Goal: Information Seeking & Learning: Learn about a topic

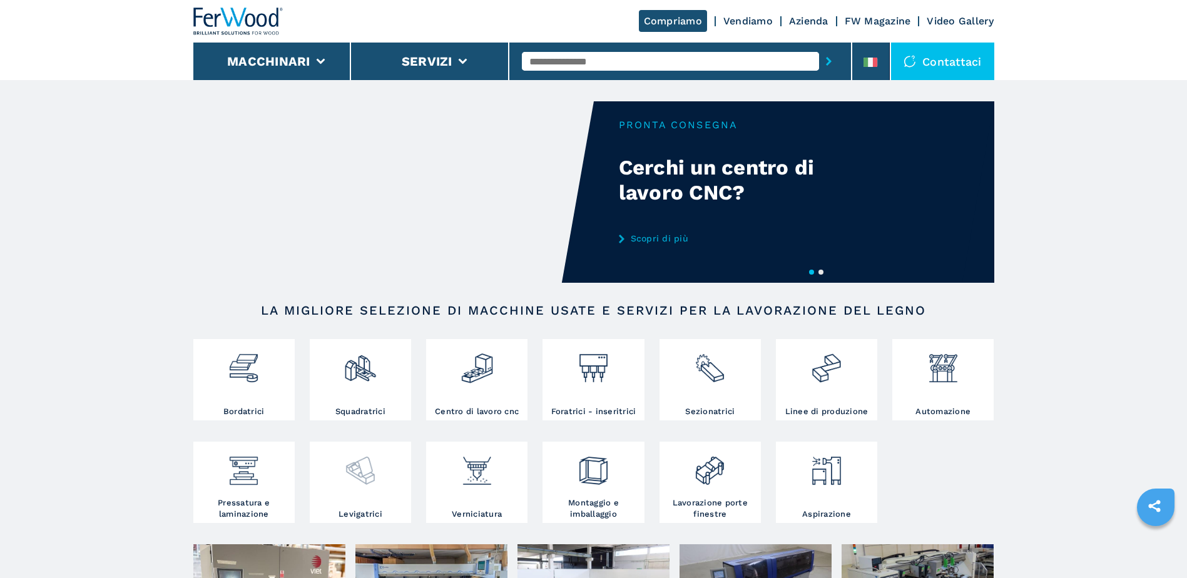
click at [362, 482] on img at bounding box center [359, 466] width 33 height 43
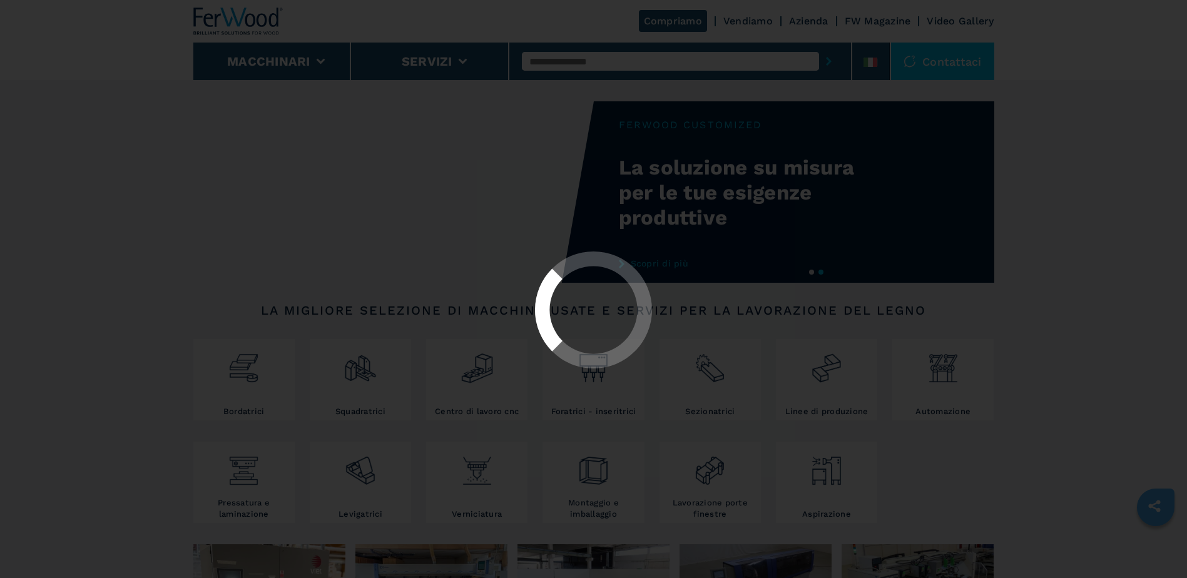
select select "**********"
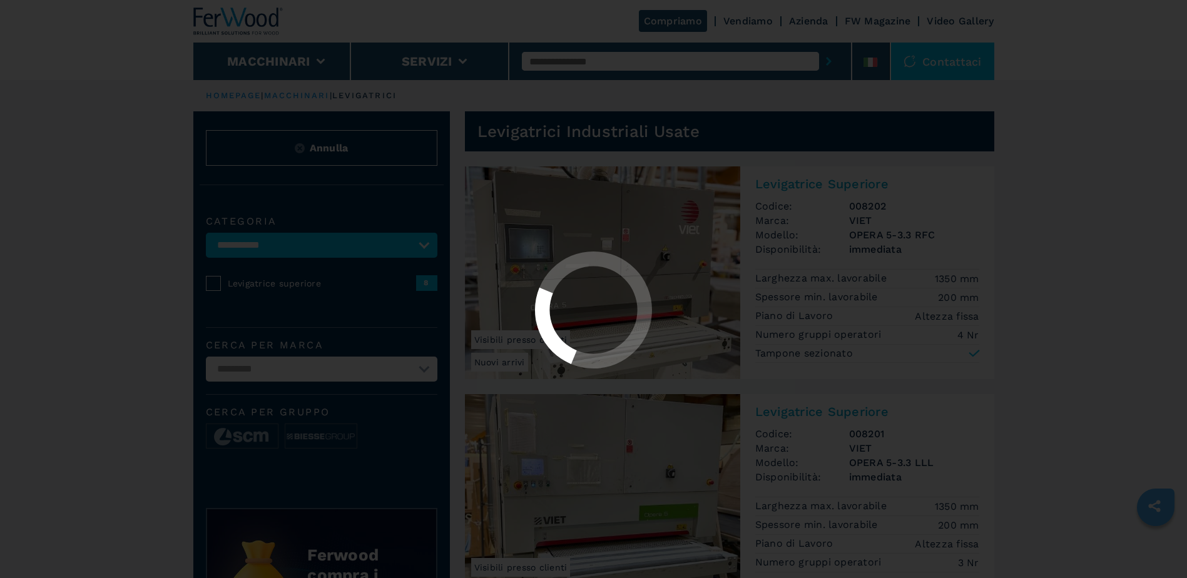
select select "**********"
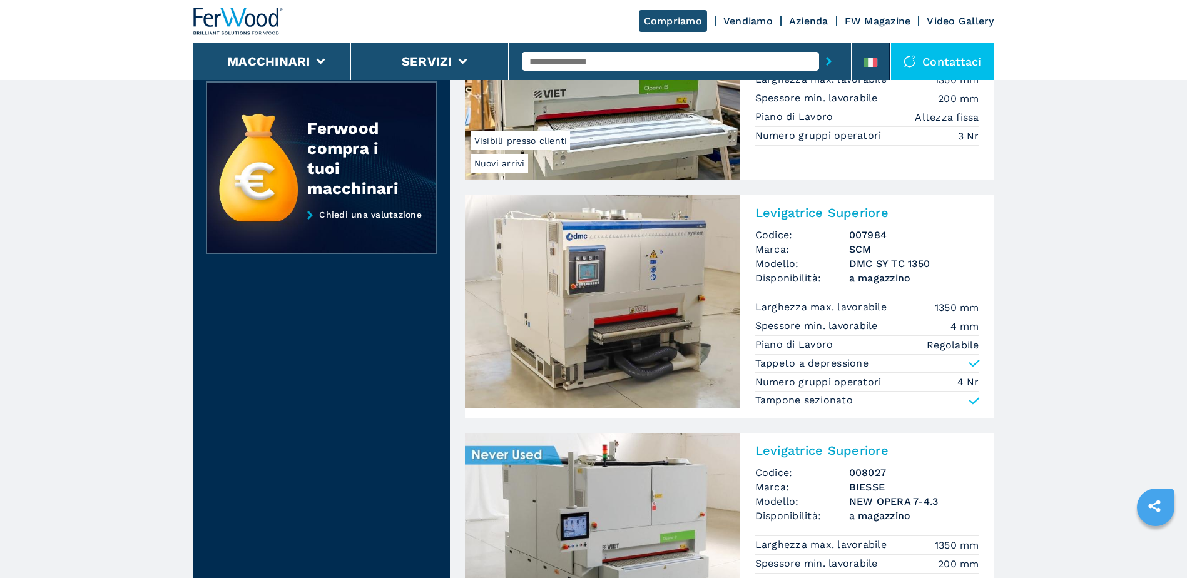
scroll to position [438, 0]
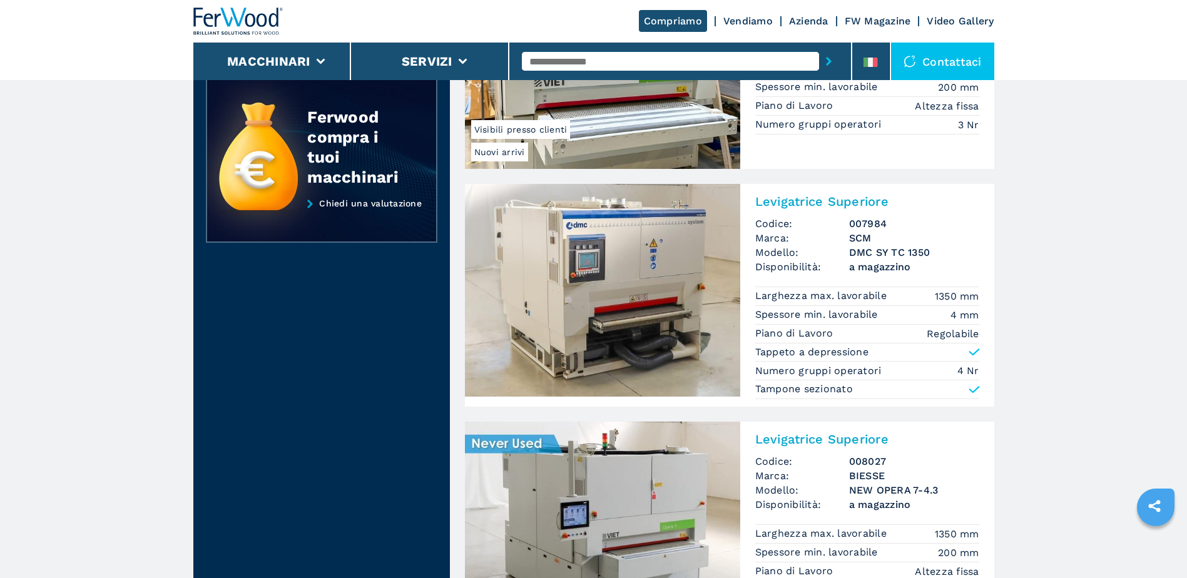
drag, startPoint x: 1097, startPoint y: 206, endPoint x: 1098, endPoint y: 142, distance: 63.8
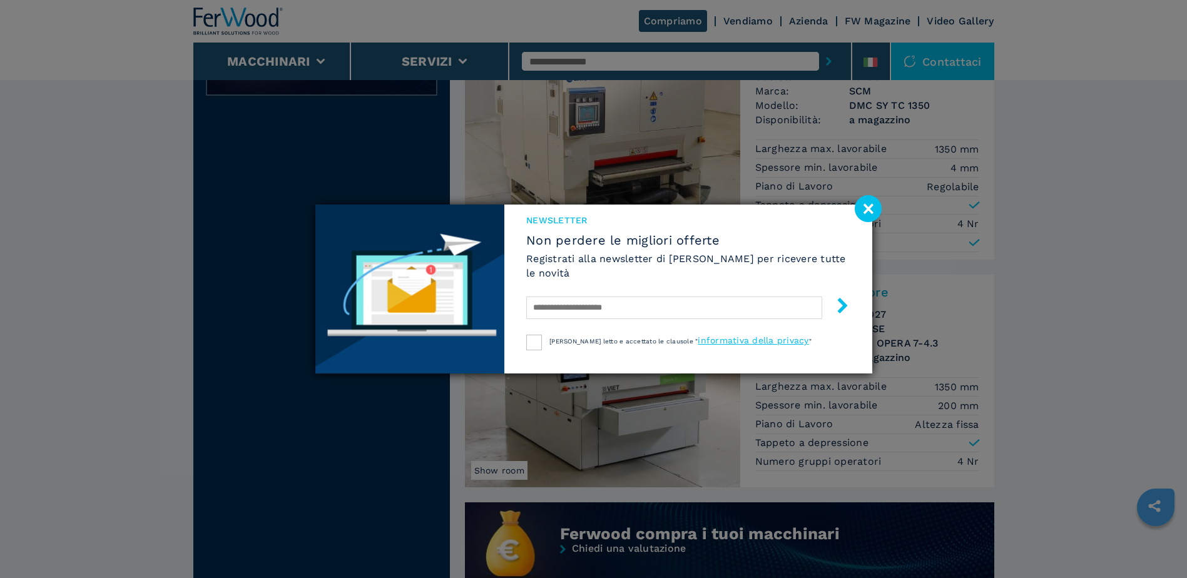
scroll to position [500, 0]
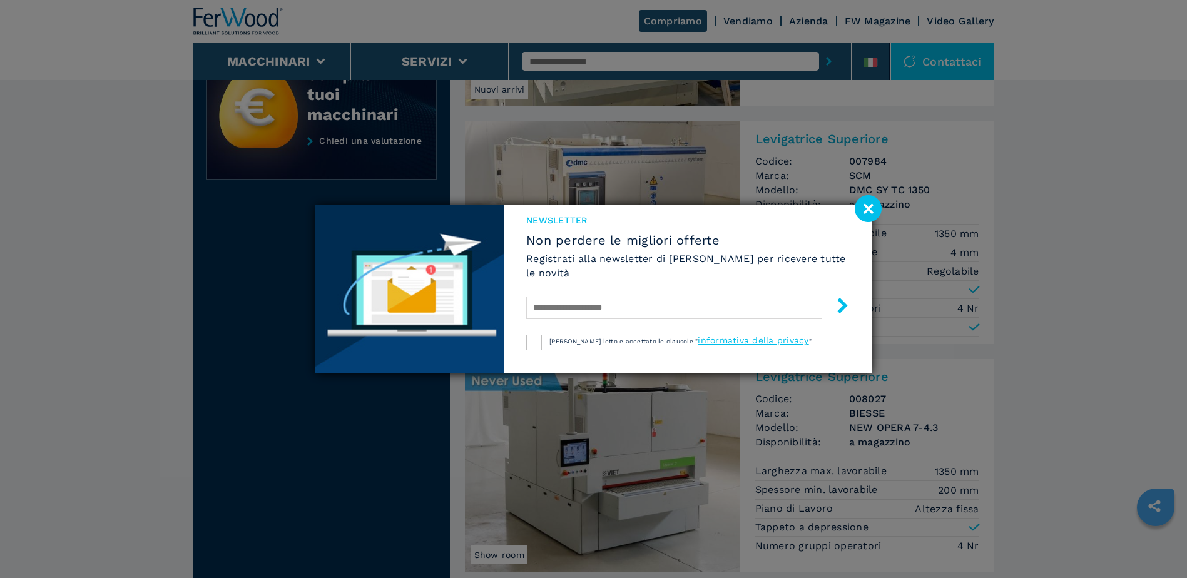
click at [873, 203] on image at bounding box center [867, 208] width 27 height 27
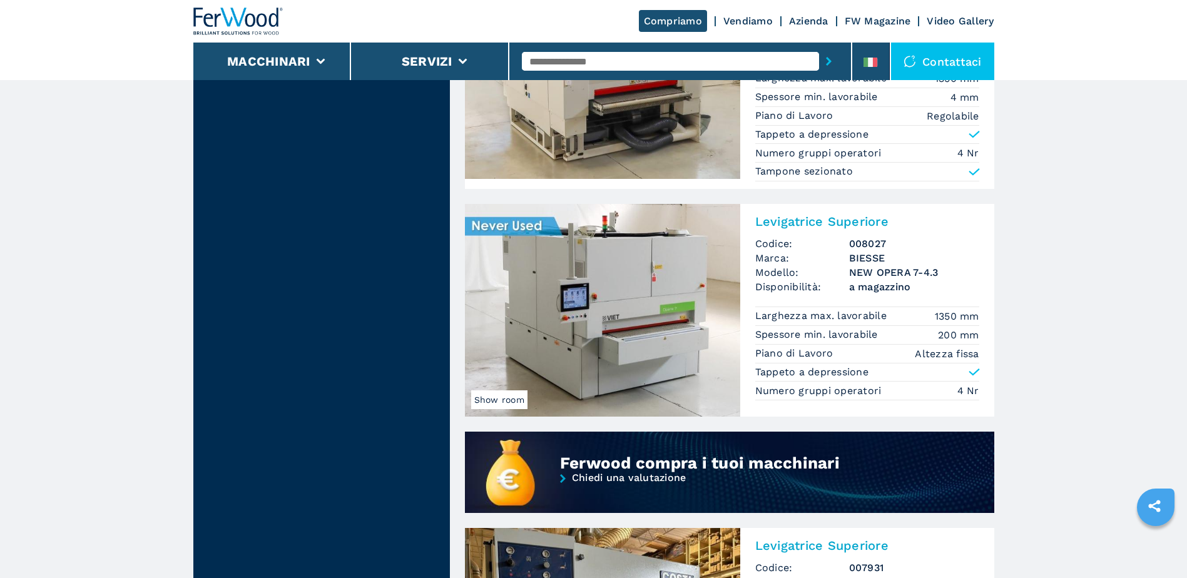
scroll to position [626, 0]
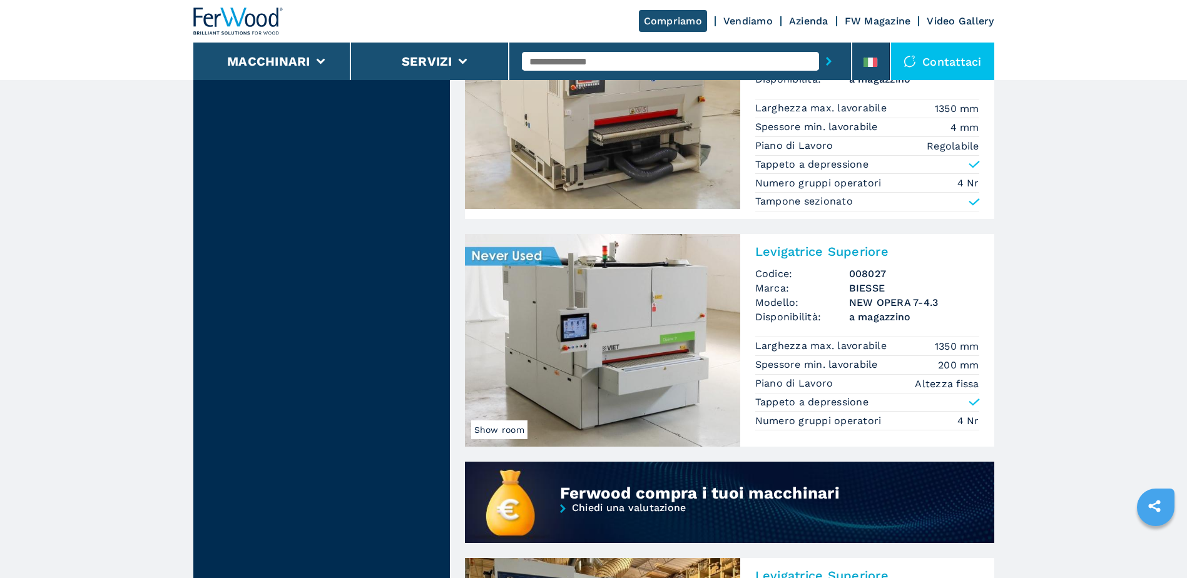
drag, startPoint x: 1076, startPoint y: 252, endPoint x: 1085, endPoint y: 164, distance: 88.6
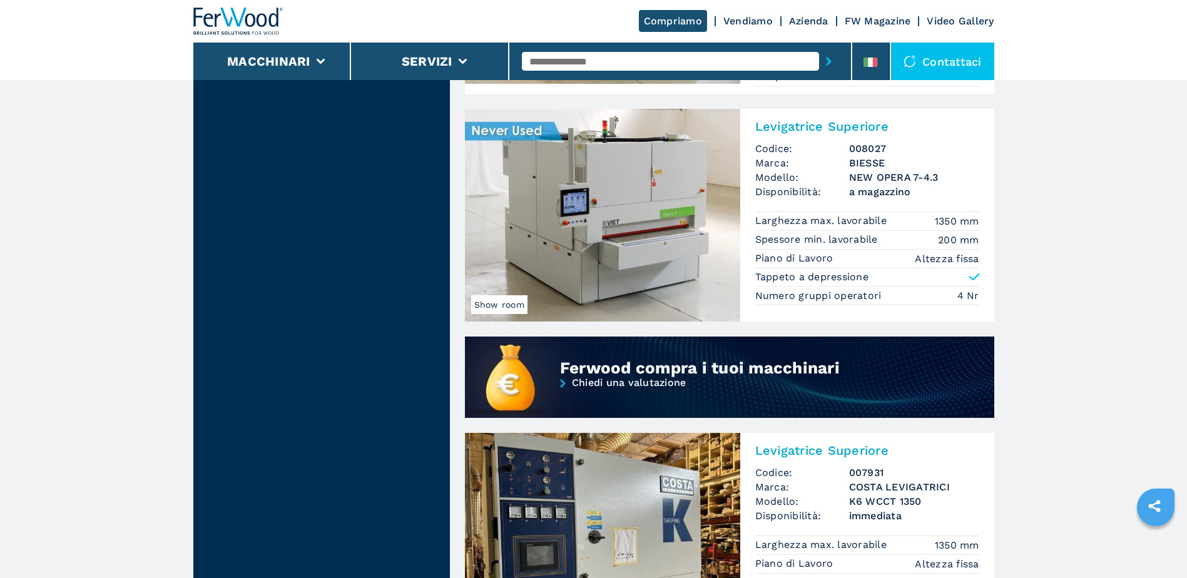
scroll to position [563, 0]
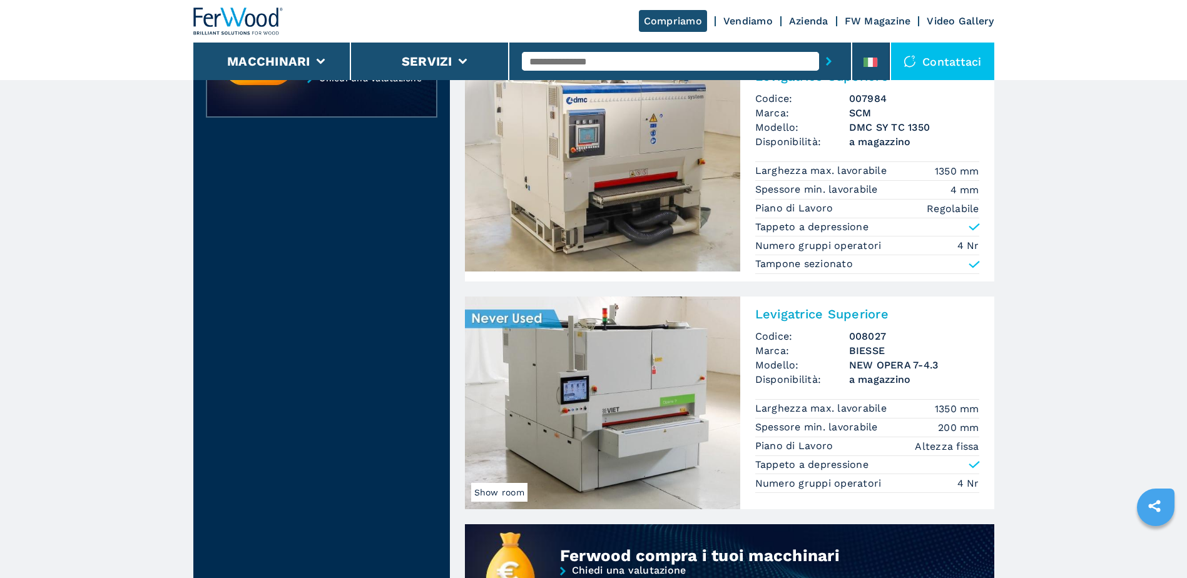
click at [671, 217] on img at bounding box center [602, 165] width 275 height 213
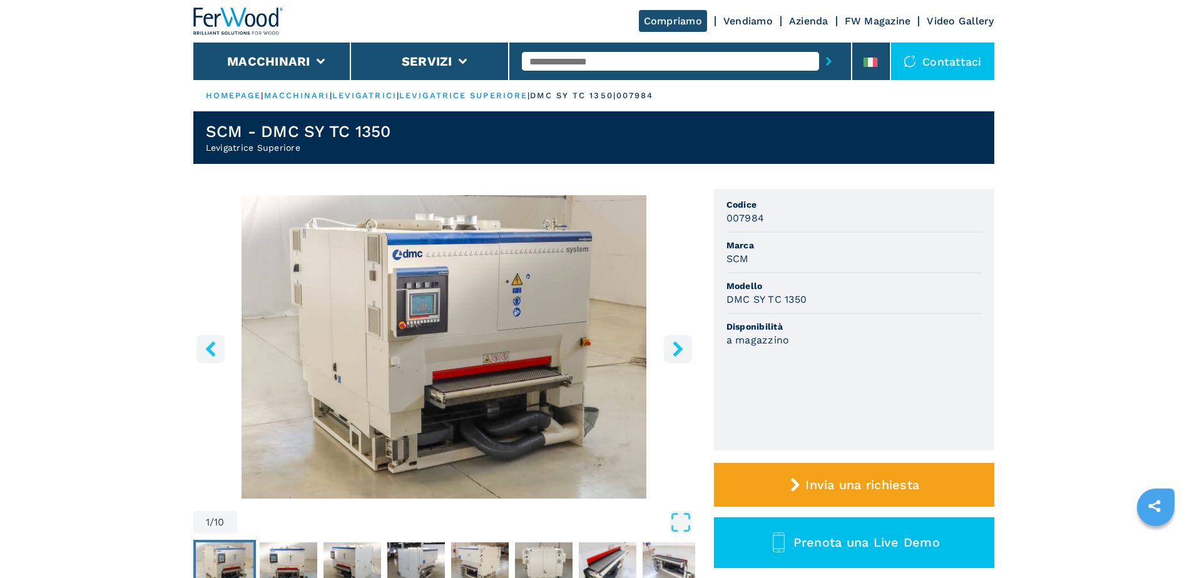
click at [673, 352] on icon "right-button" at bounding box center [678, 349] width 16 height 16
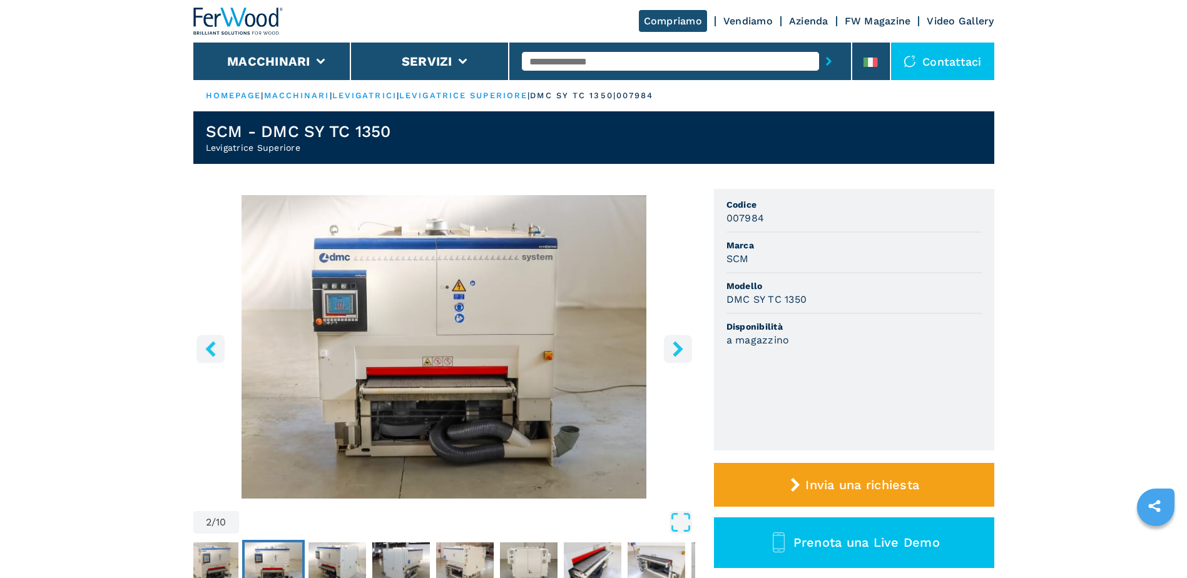
click at [673, 352] on icon "right-button" at bounding box center [678, 349] width 16 height 16
click at [678, 355] on icon "right-button" at bounding box center [678, 349] width 16 height 16
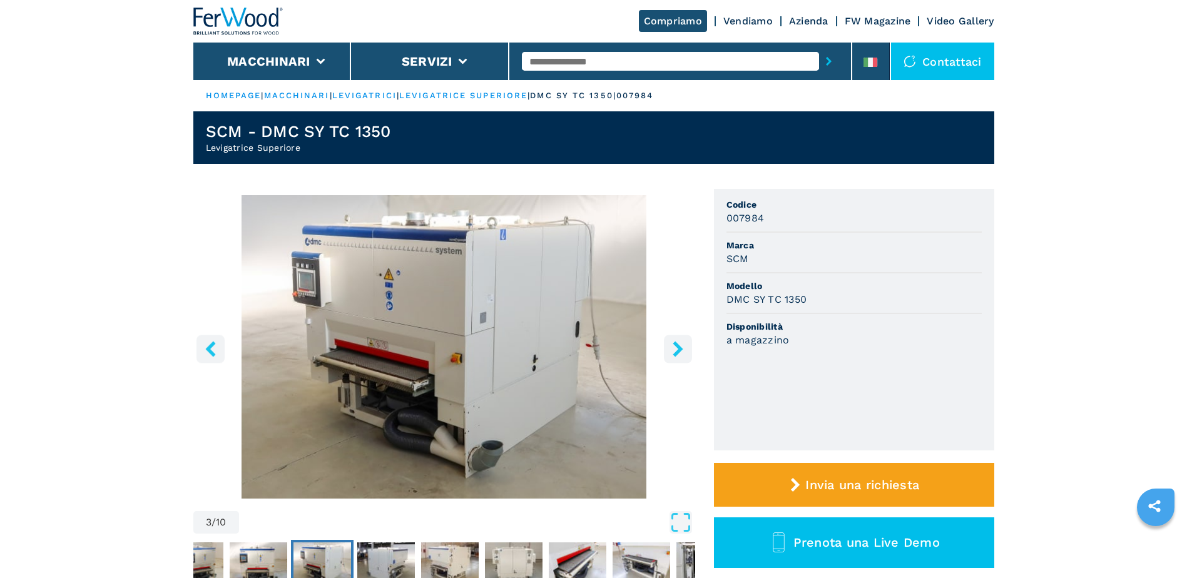
click at [678, 355] on icon "right-button" at bounding box center [678, 349] width 16 height 16
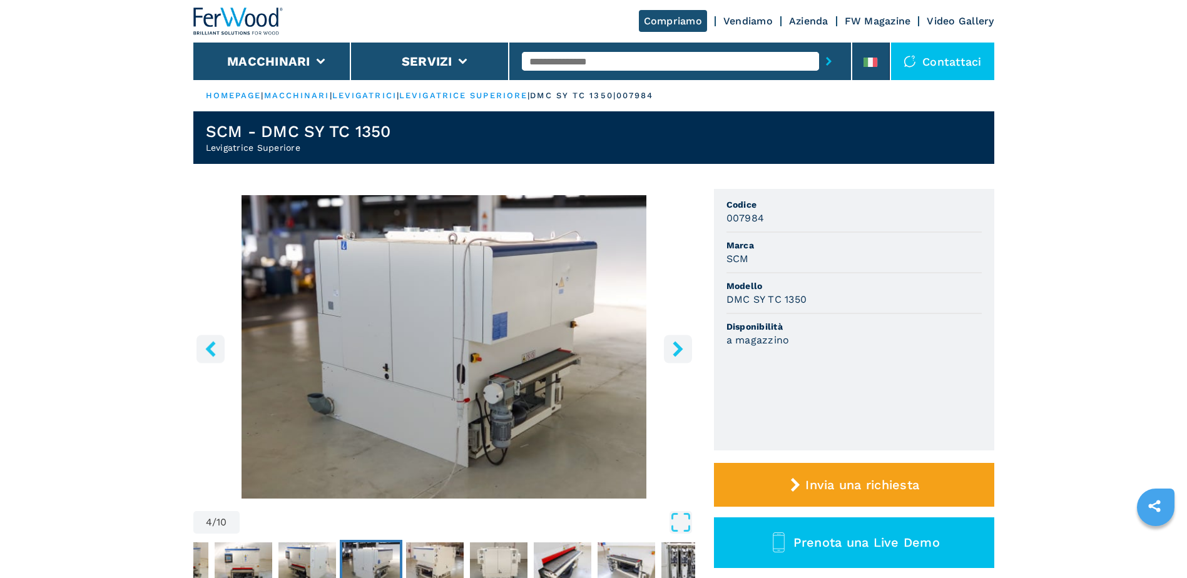
click at [678, 355] on icon "right-button" at bounding box center [678, 349] width 16 height 16
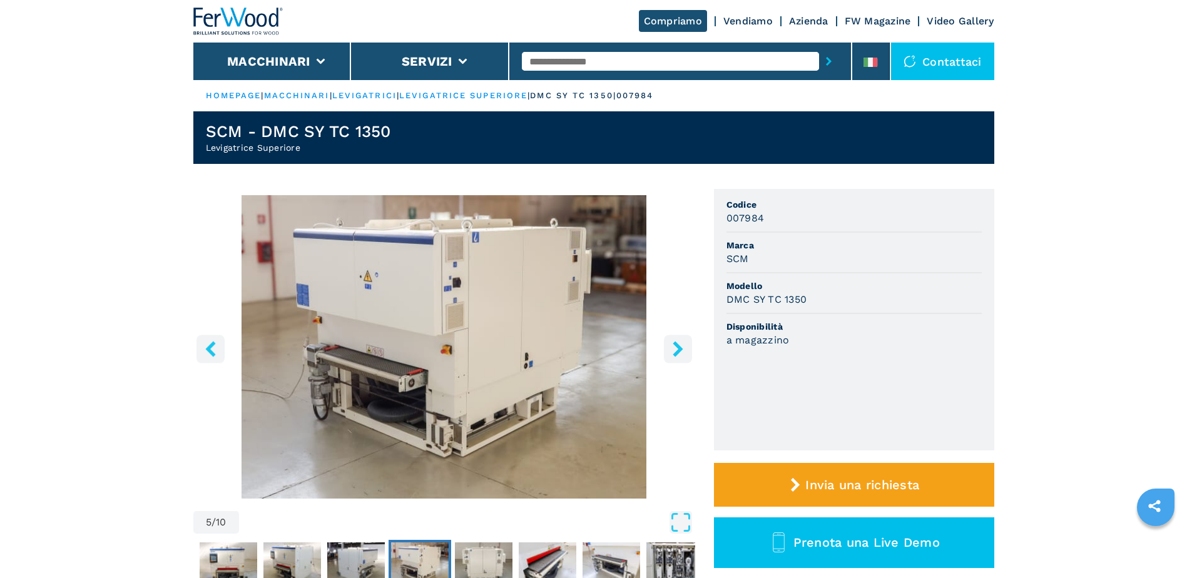
click at [678, 355] on icon "right-button" at bounding box center [678, 349] width 16 height 16
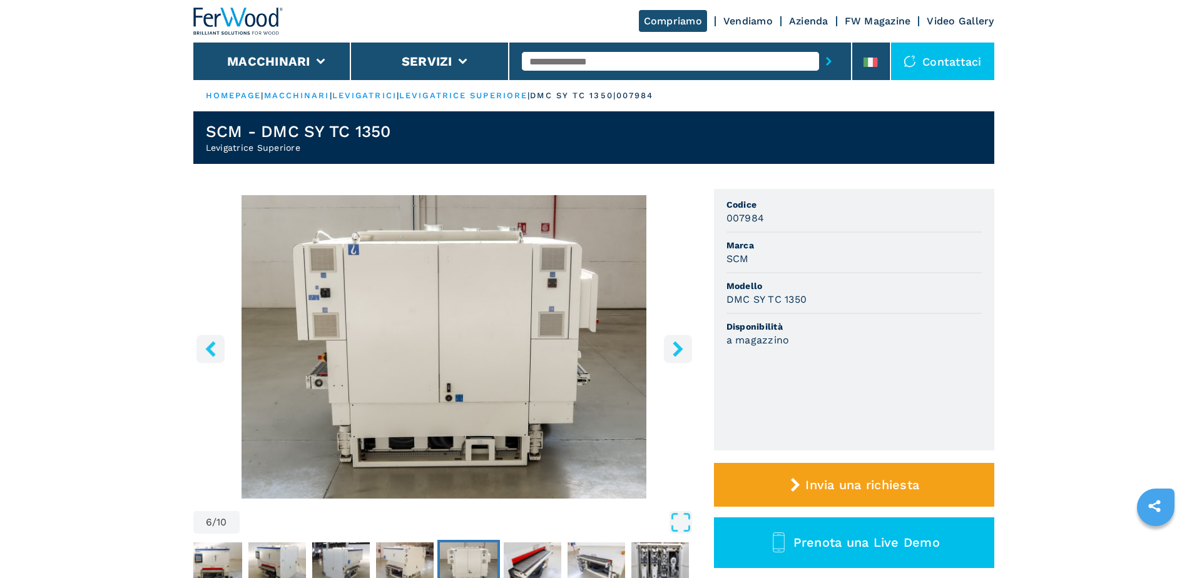
click at [678, 355] on icon "right-button" at bounding box center [678, 349] width 16 height 16
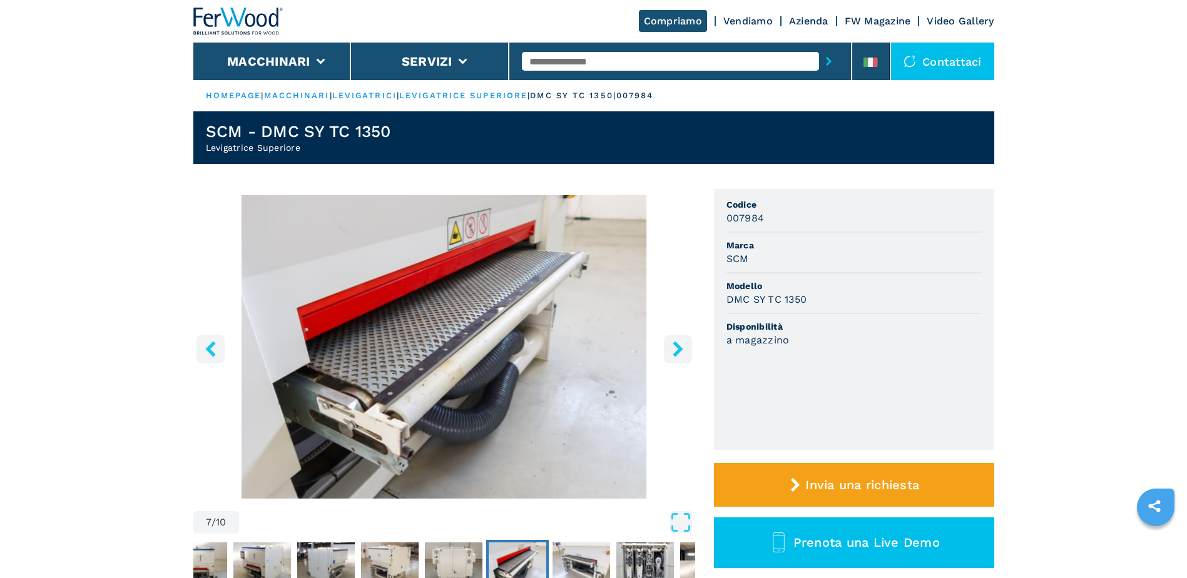
click at [680, 350] on icon "right-button" at bounding box center [677, 349] width 10 height 16
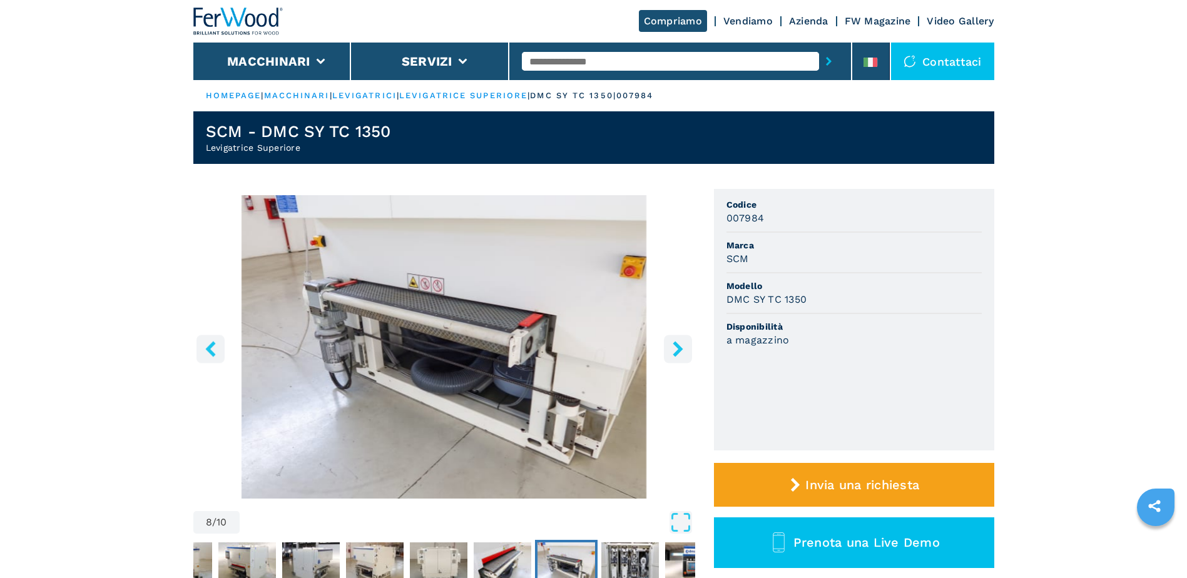
click at [683, 350] on icon "right-button" at bounding box center [678, 349] width 16 height 16
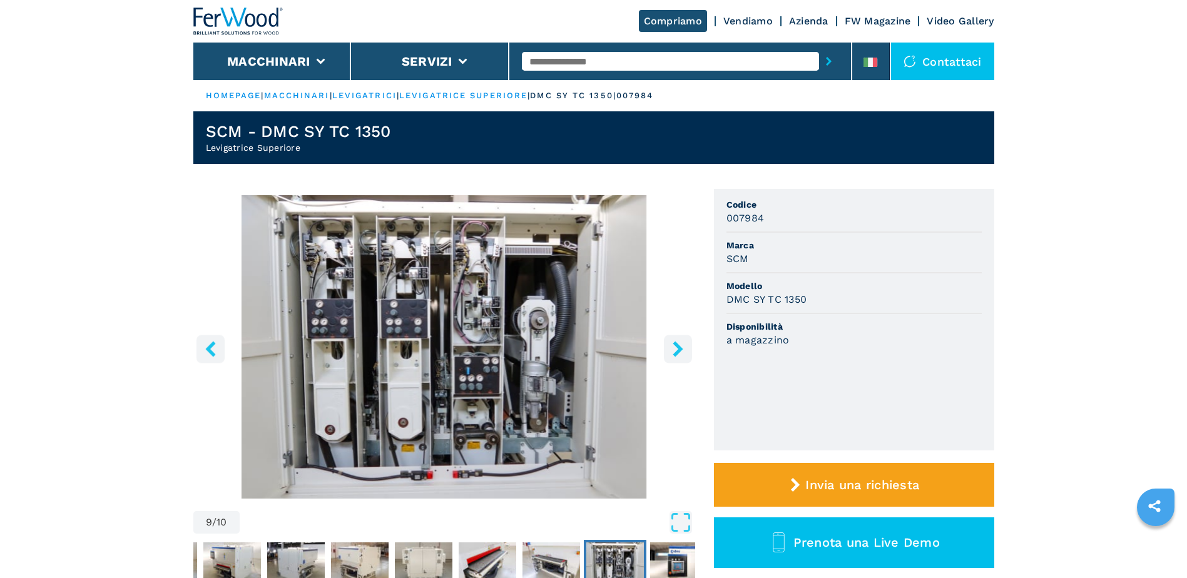
click at [682, 351] on icon "right-button" at bounding box center [678, 349] width 16 height 16
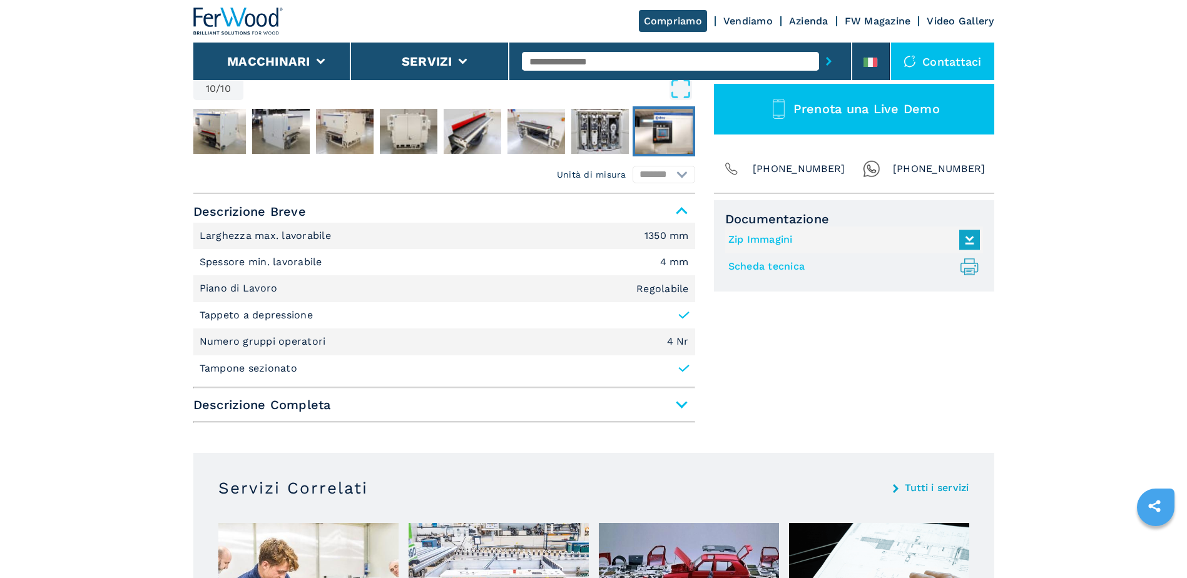
scroll to position [563, 0]
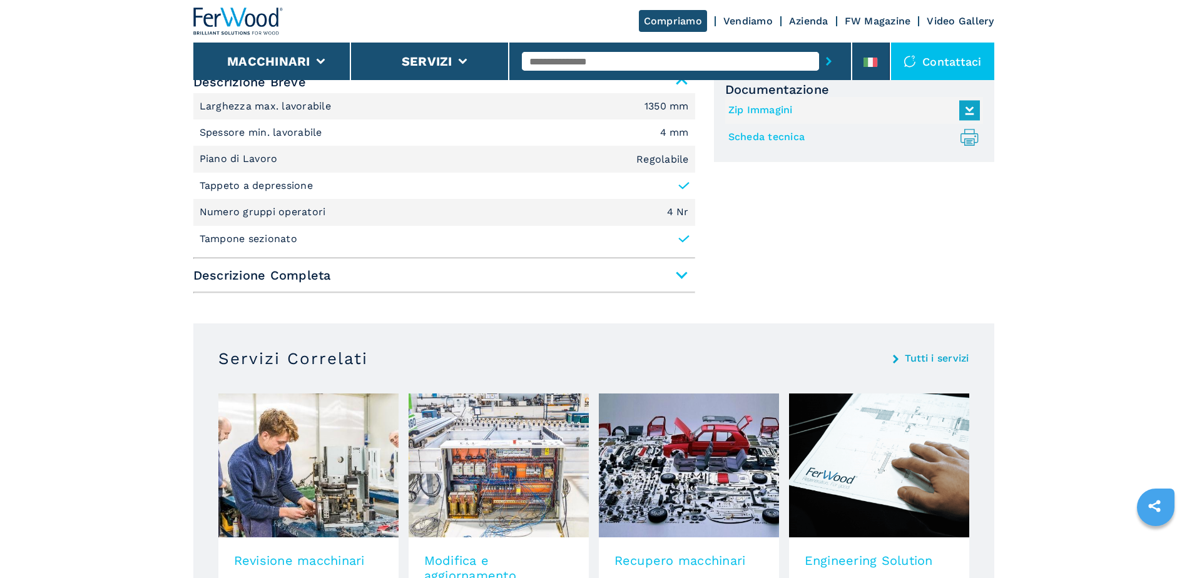
click at [681, 281] on span "Descrizione Completa" at bounding box center [444, 275] width 502 height 23
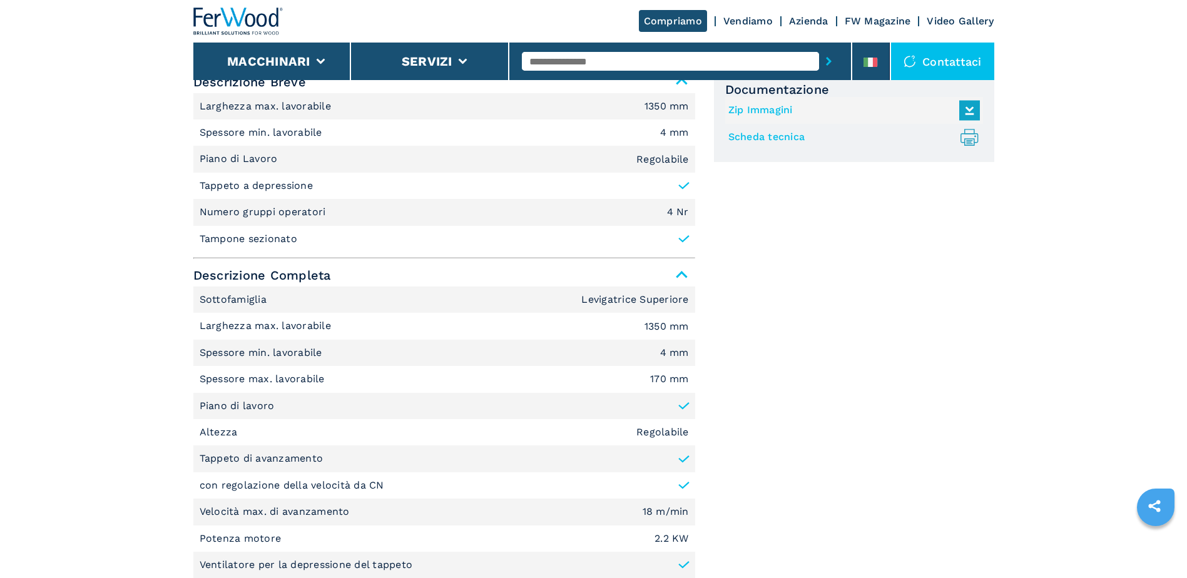
click at [365, 363] on li "Spessore min. lavorabile 4 mm" at bounding box center [444, 353] width 502 height 26
drag, startPoint x: 360, startPoint y: 361, endPoint x: 325, endPoint y: 351, distance: 37.0
click at [325, 351] on p "Spessore min. lavorabile" at bounding box center [263, 353] width 126 height 14
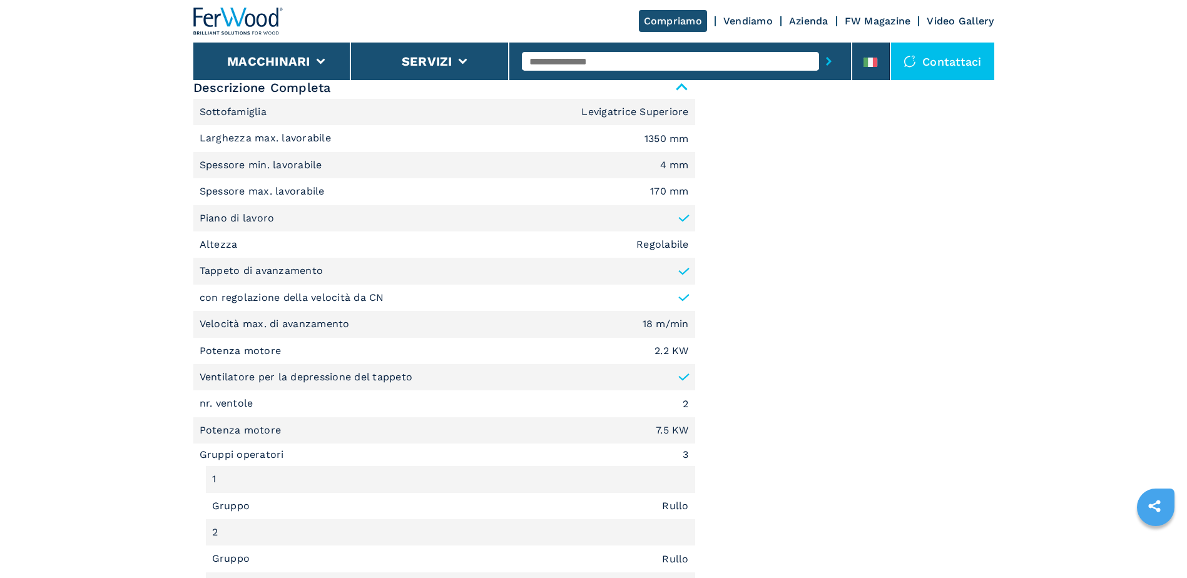
scroll to position [813, 0]
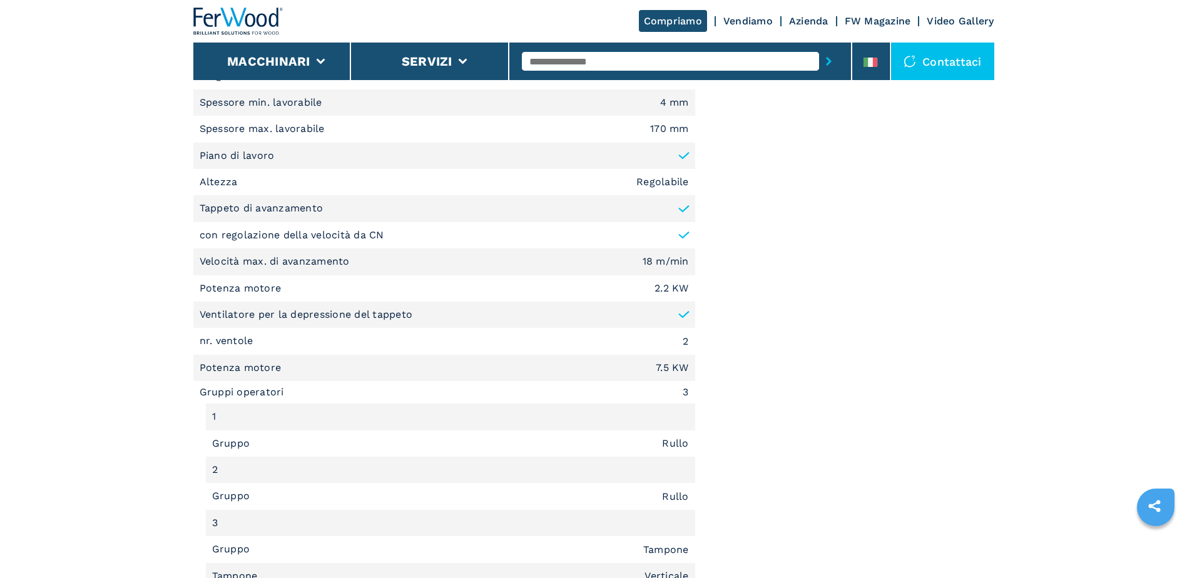
click at [323, 406] on li "1" at bounding box center [450, 416] width 489 height 26
click at [322, 446] on li "Gruppo Rullo" at bounding box center [450, 443] width 489 height 26
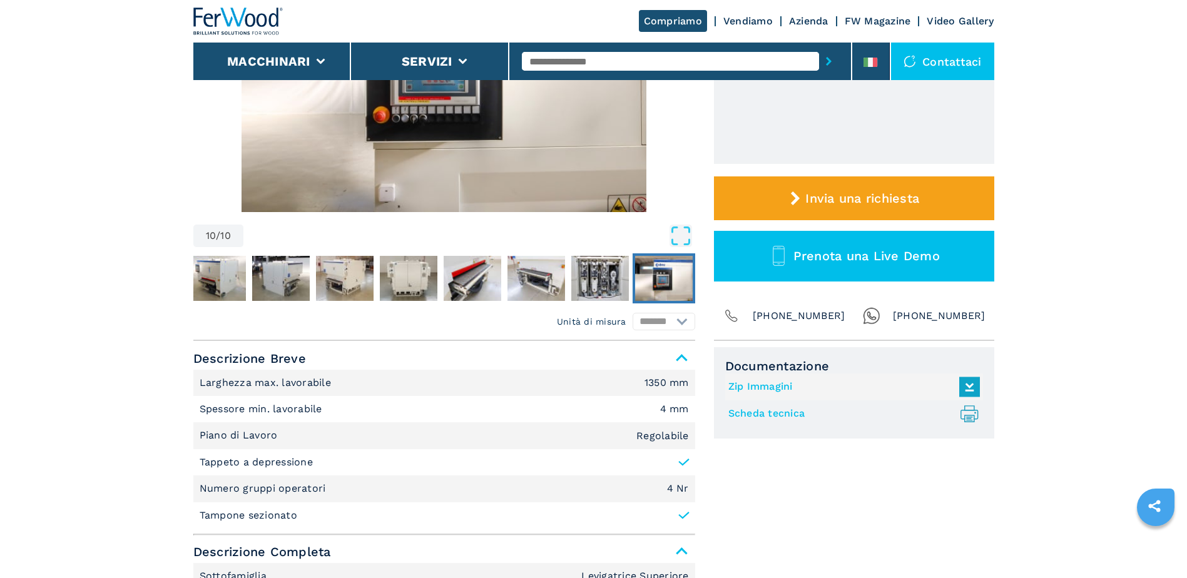
scroll to position [125, 0]
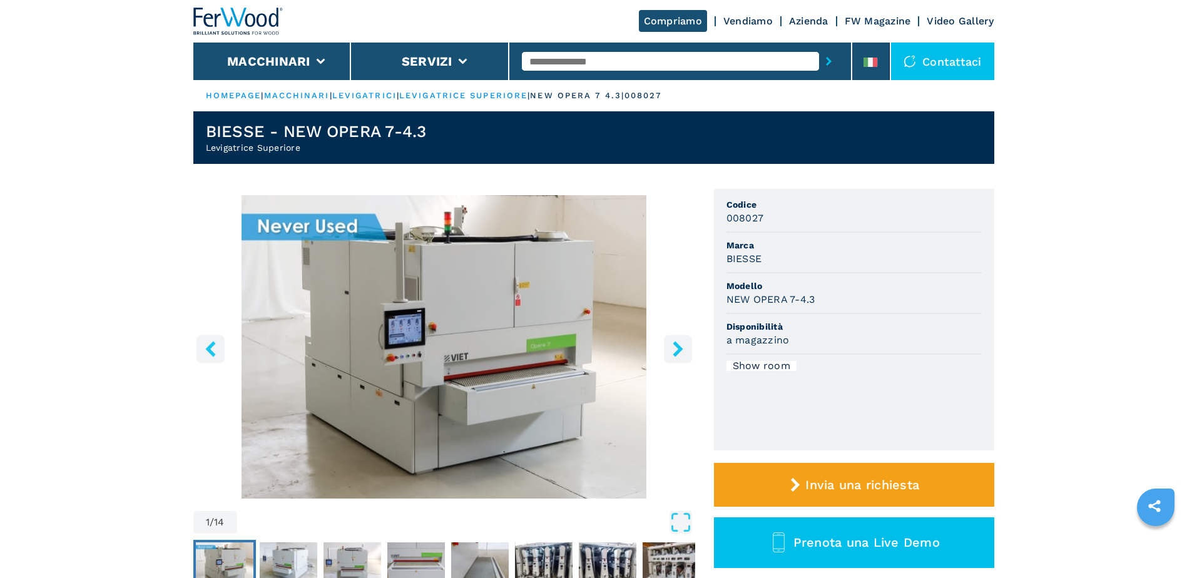
click at [675, 350] on icon "right-button" at bounding box center [678, 349] width 16 height 16
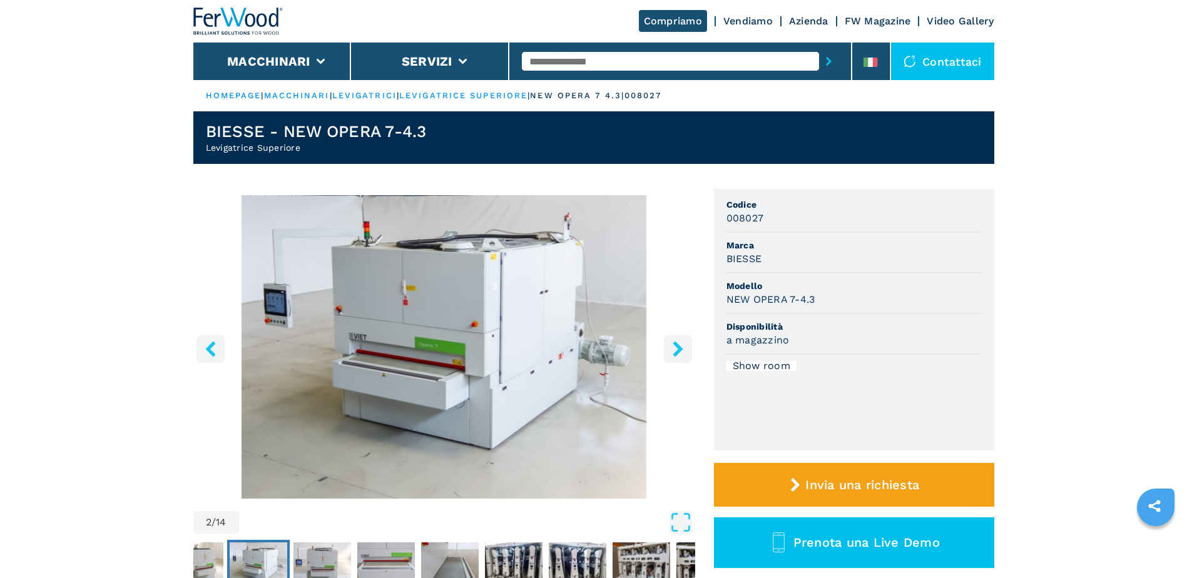
click at [675, 350] on icon "right-button" at bounding box center [678, 349] width 16 height 16
